Goal: Task Accomplishment & Management: Manage account settings

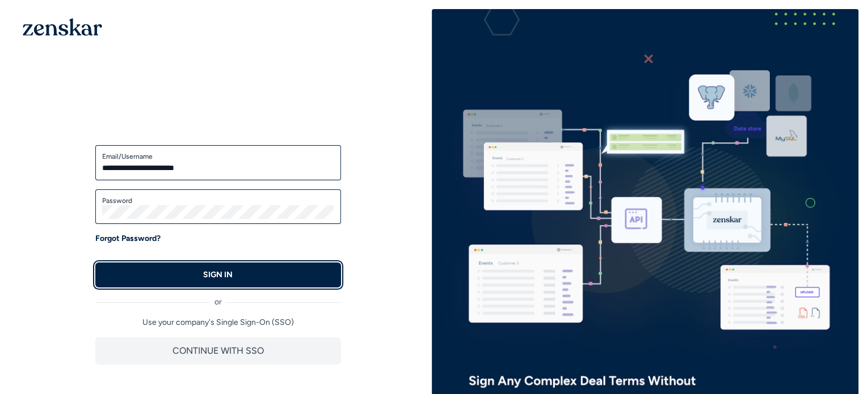
click at [301, 281] on button "SIGN IN" at bounding box center [218, 275] width 246 height 25
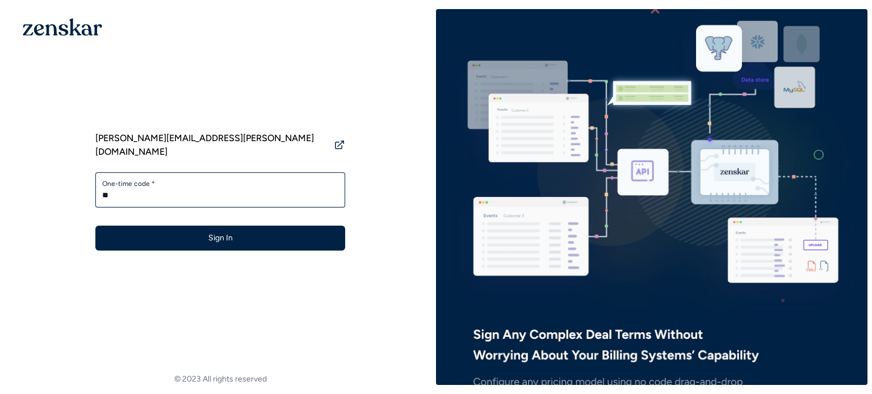
type input "*"
type input "******"
click at [95, 226] on button "Sign In" at bounding box center [220, 238] width 250 height 25
